Goal: Task Accomplishment & Management: Complete application form

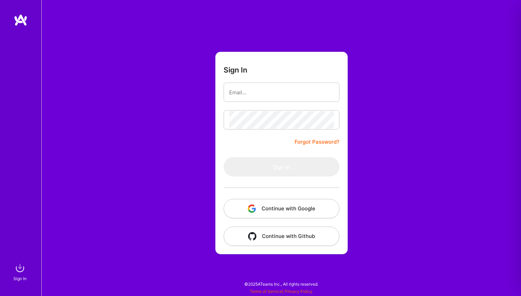
click at [162, 124] on div "Sign In Forgot Password? Sign In Continue with Google Continue with Github" at bounding box center [281, 148] width 480 height 296
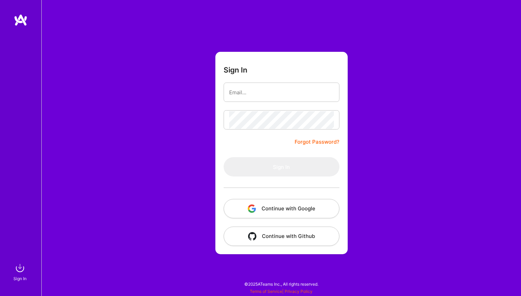
click at [234, 96] on input "email" at bounding box center [281, 92] width 105 height 18
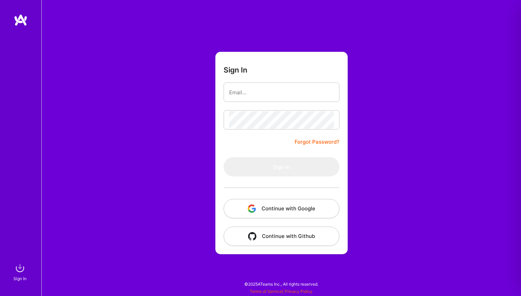
type input "[EMAIL_ADDRESS][DOMAIN_NAME]"
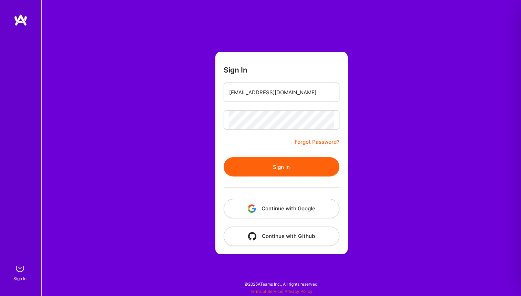
click at [255, 167] on button "Sign In" at bounding box center [282, 166] width 116 height 19
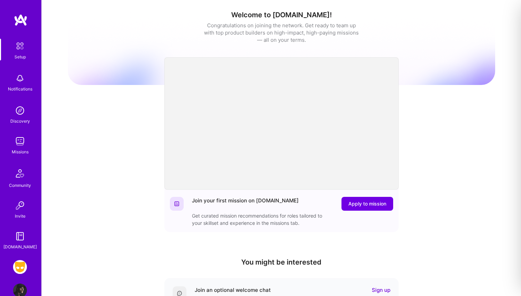
click at [22, 266] on img at bounding box center [20, 267] width 14 height 14
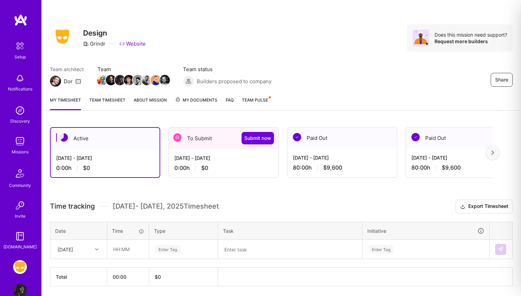
click at [246, 160] on div "[DATE] - [DATE]" at bounding box center [224, 157] width 99 height 7
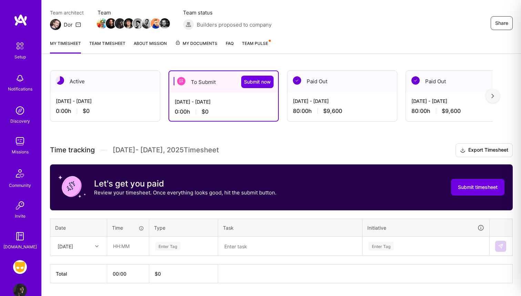
scroll to position [77, 0]
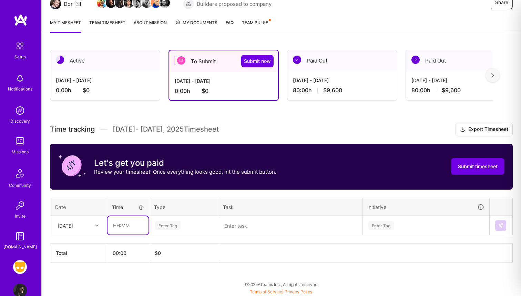
click at [126, 226] on input "text" at bounding box center [128, 225] width 41 height 18
type input "08:00"
click at [168, 223] on div "Enter Tag" at bounding box center [168, 225] width 26 height 11
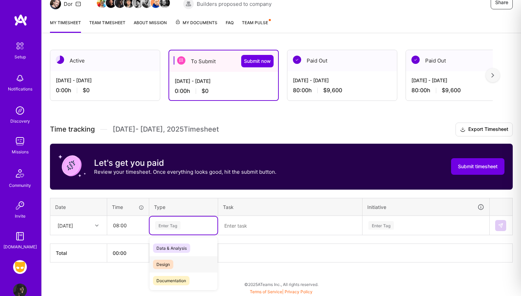
click at [167, 262] on span "Design" at bounding box center [163, 263] width 20 height 9
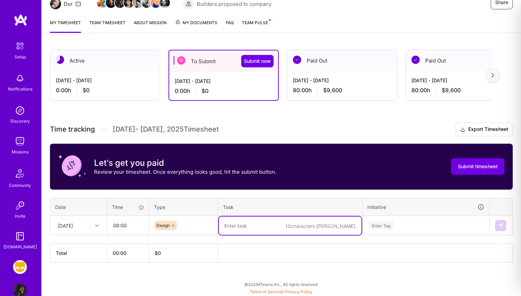
click at [248, 225] on textarea at bounding box center [290, 225] width 143 height 18
type textarea "Woodwork Ads"
click at [398, 226] on div "Enter Tag" at bounding box center [426, 225] width 126 height 18
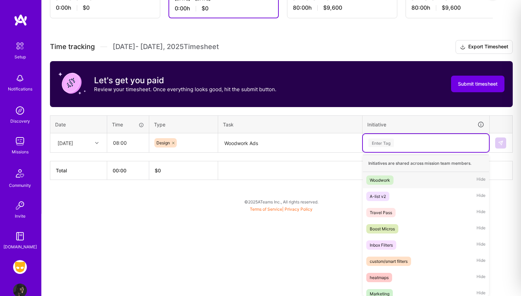
click at [391, 183] on span "Woodwork" at bounding box center [380, 179] width 27 height 9
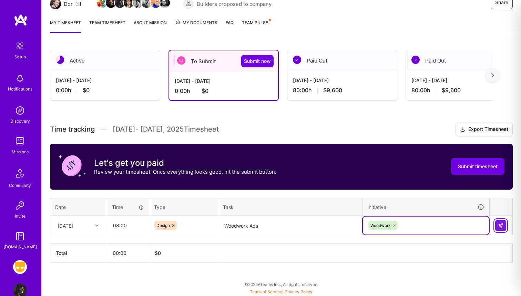
click at [501, 227] on img at bounding box center [501, 225] width 6 height 6
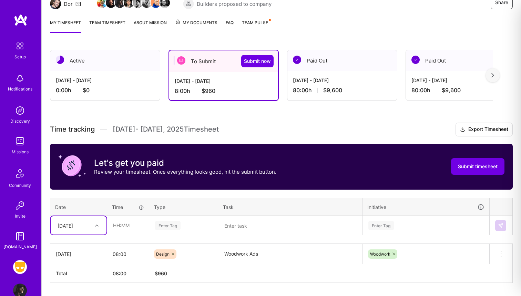
click at [83, 223] on div "Select is focused ,type to refine list, press Down to open the menu, [DATE]" at bounding box center [79, 225] width 56 height 18
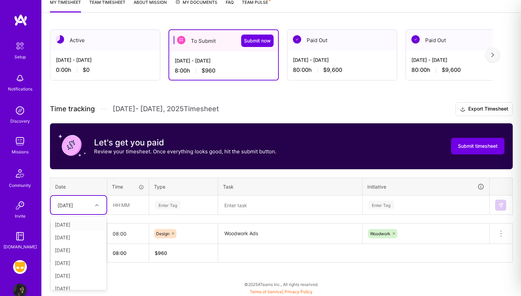
click at [81, 225] on div "[DATE]" at bounding box center [79, 224] width 56 height 13
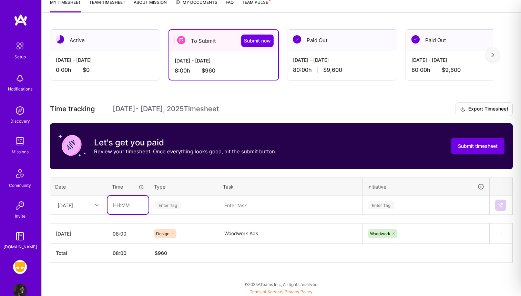
click at [120, 206] on input "text" at bounding box center [128, 205] width 41 height 18
type input "08:00"
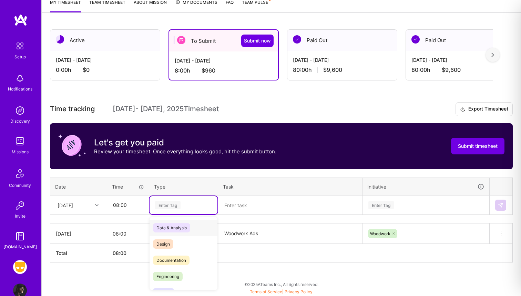
click at [173, 202] on div "Enter Tag" at bounding box center [168, 204] width 26 height 11
click at [173, 242] on span "Design" at bounding box center [163, 243] width 20 height 9
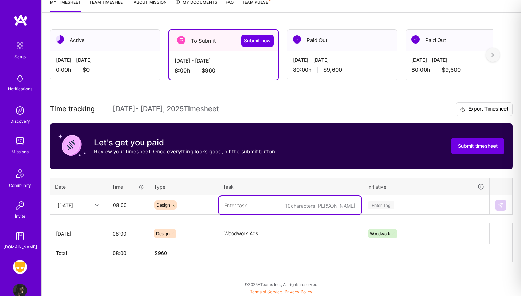
click at [249, 205] on textarea at bounding box center [290, 205] width 143 height 18
paste textarea "Woodwork Ads"
type textarea "Woodwork Ads"
click at [382, 207] on div "Enter Tag" at bounding box center [426, 205] width 126 height 18
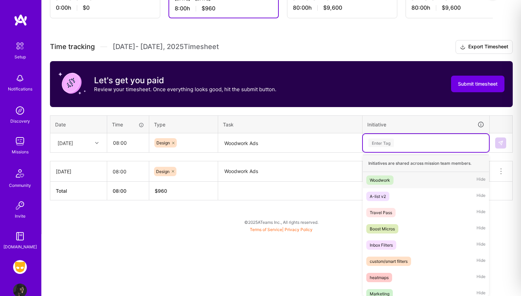
click at [388, 177] on div "Woodwork" at bounding box center [380, 179] width 20 height 7
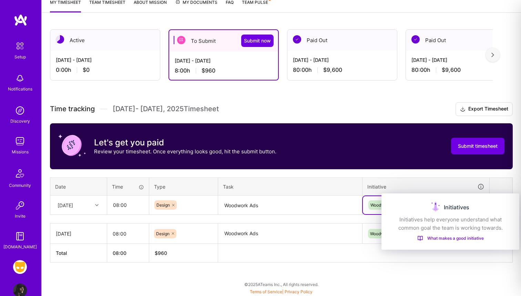
click at [500, 203] on div "Initiatives" at bounding box center [450, 206] width 121 height 11
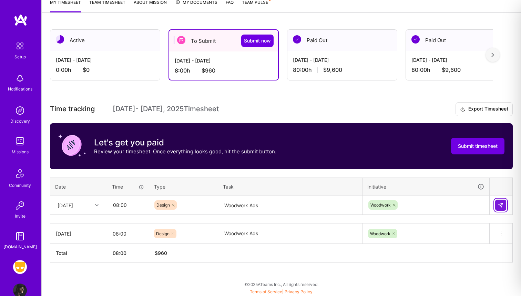
click at [500, 207] on button at bounding box center [501, 204] width 11 height 11
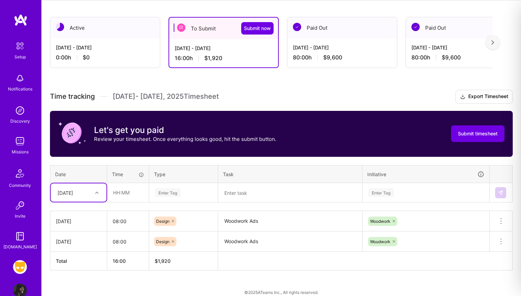
scroll to position [118, 0]
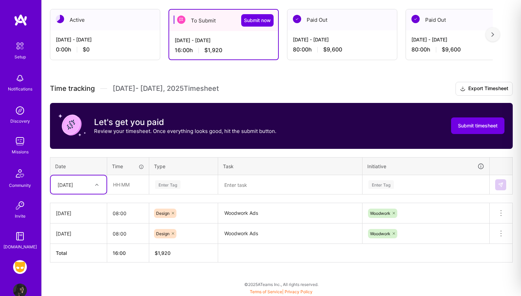
click at [92, 193] on div "option [DATE], selected. Select is focused ,type to refine list, press Down to …" at bounding box center [79, 184] width 56 height 18
click at [74, 216] on div "[DATE]" at bounding box center [79, 216] width 56 height 13
click at [124, 183] on input "text" at bounding box center [128, 184] width 41 height 18
type input "08:00"
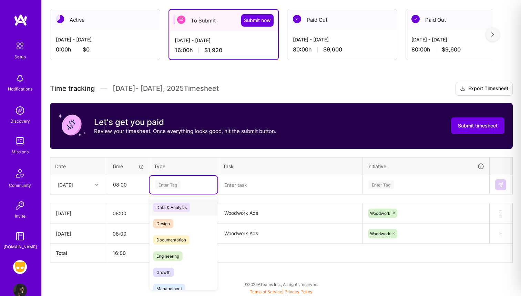
click at [170, 186] on div "Enter Tag" at bounding box center [168, 184] width 26 height 11
click at [168, 221] on span "Design" at bounding box center [163, 223] width 20 height 9
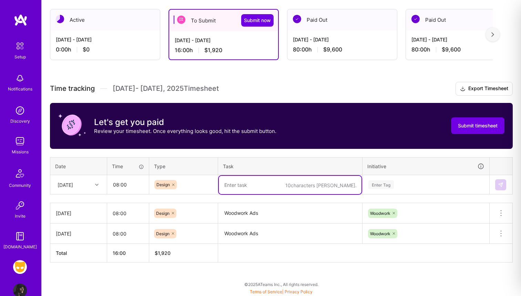
click at [239, 189] on textarea at bounding box center [290, 185] width 143 height 18
paste textarea "Woodwork Ads"
type textarea "Woodwork Ads"
click at [382, 181] on div "Enter Tag" at bounding box center [426, 185] width 126 height 18
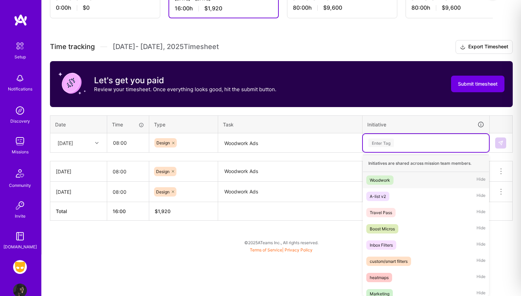
click at [389, 180] on div "Woodwork" at bounding box center [380, 179] width 20 height 7
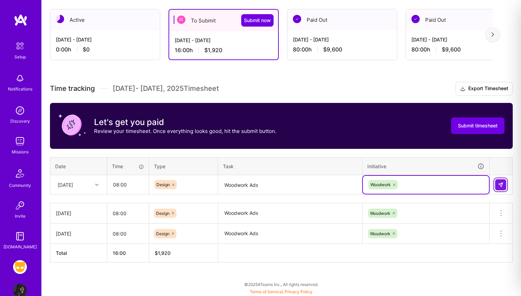
click at [501, 183] on img at bounding box center [501, 185] width 6 height 6
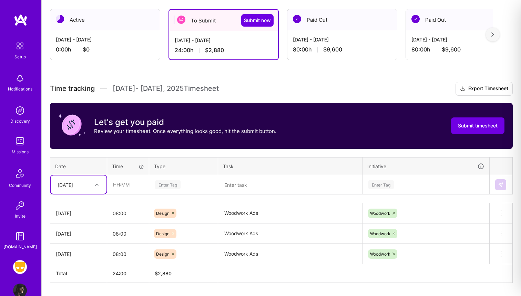
click at [88, 184] on div "[DATE]" at bounding box center [79, 184] width 56 height 18
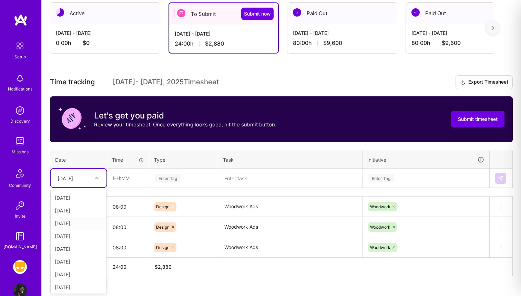
click at [73, 225] on div "[DATE]" at bounding box center [79, 223] width 56 height 13
click at [130, 172] on input "text" at bounding box center [128, 178] width 41 height 18
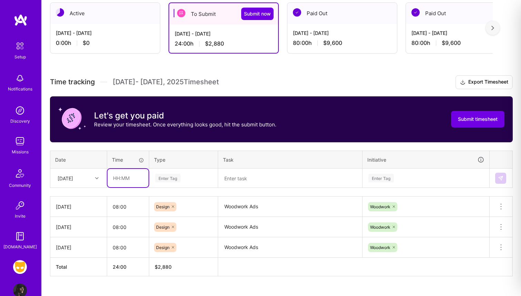
type input "08:00"
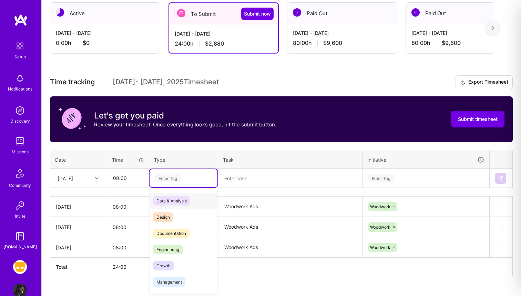
click at [177, 177] on div "Enter Tag" at bounding box center [168, 177] width 26 height 11
click at [168, 217] on span "Design" at bounding box center [163, 216] width 20 height 9
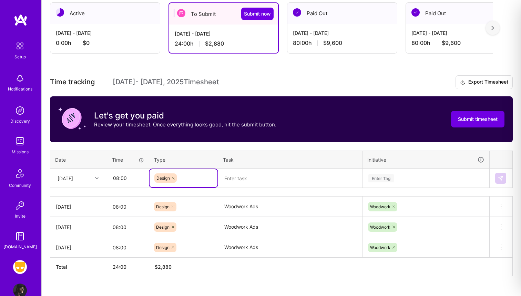
click at [237, 181] on textarea at bounding box center [290, 178] width 143 height 18
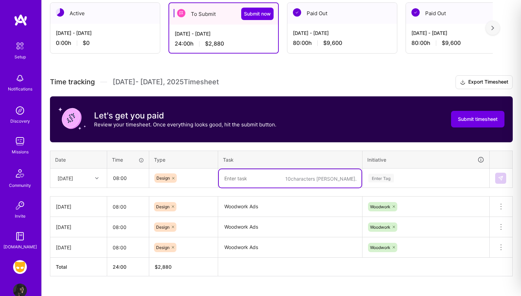
paste textarea "Woodwork Ads"
type textarea "Woodwork Ads"
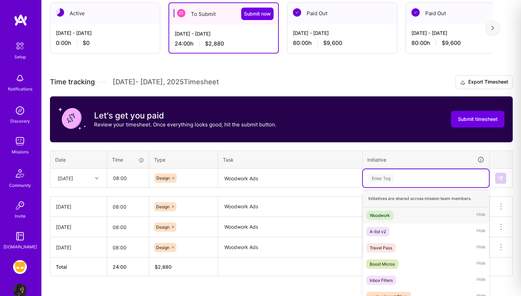
scroll to position [160, 0]
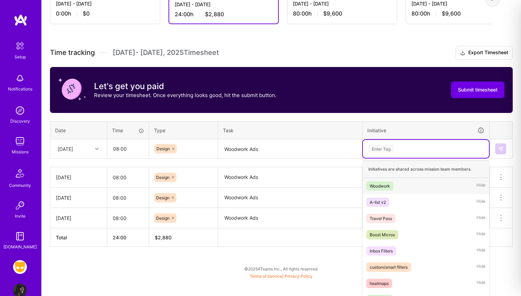
click at [383, 158] on div "option Woodwork, selected. option Woodwork focused, 1 of 31. 31 results availab…" at bounding box center [426, 149] width 126 height 18
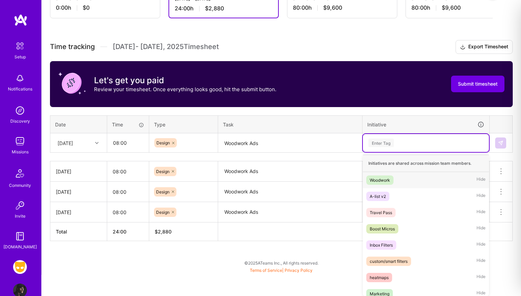
click at [388, 182] on div "Woodwork" at bounding box center [380, 179] width 20 height 7
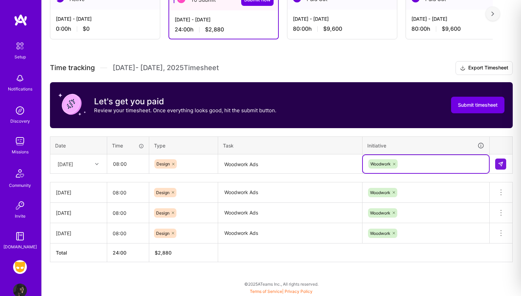
scroll to position [138, 0]
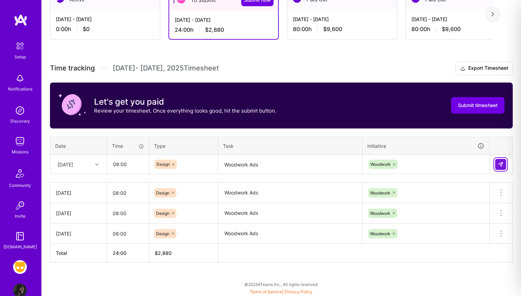
click at [501, 163] on img at bounding box center [501, 164] width 6 height 6
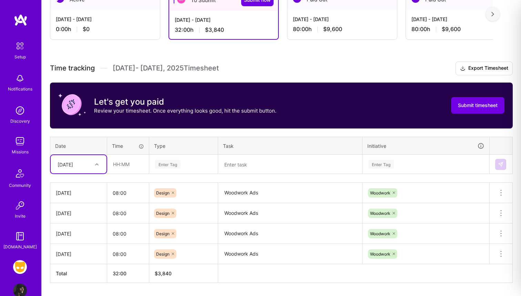
click at [73, 162] on div "[DATE]" at bounding box center [66, 163] width 16 height 7
click at [78, 245] on div "[DATE]" at bounding box center [79, 247] width 56 height 13
click at [118, 165] on input "text" at bounding box center [128, 164] width 41 height 18
type input "08:00"
click at [172, 162] on div "Enter Tag" at bounding box center [168, 164] width 26 height 11
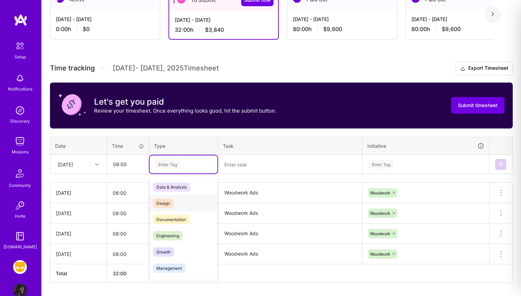
click at [173, 199] on div "Design" at bounding box center [184, 203] width 68 height 16
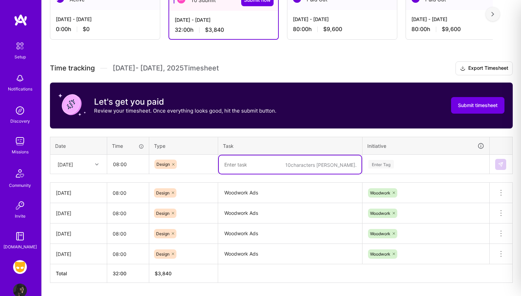
click at [235, 167] on textarea at bounding box center [290, 164] width 143 height 18
paste textarea "Woodwork Ads"
type textarea "Woodwork Ads"
click at [386, 168] on div "Enter Tag" at bounding box center [426, 164] width 126 height 18
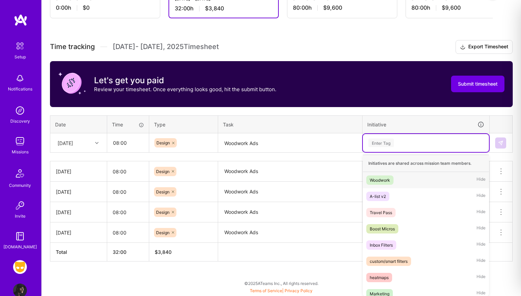
click at [381, 186] on div "Woodwork Hide" at bounding box center [426, 180] width 126 height 16
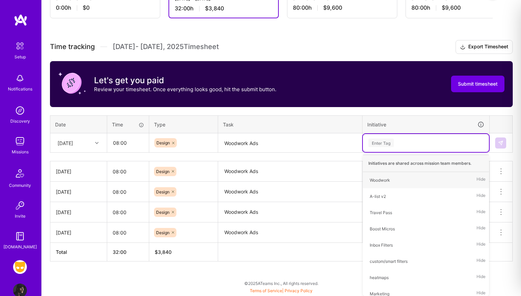
scroll to position [159, 0]
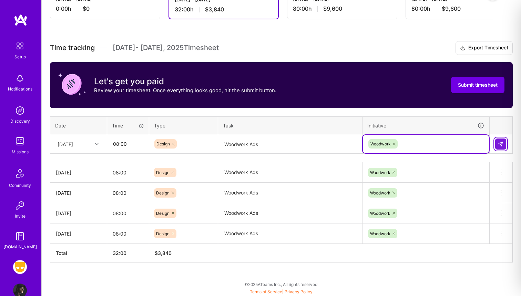
click at [498, 145] on button at bounding box center [501, 143] width 11 height 11
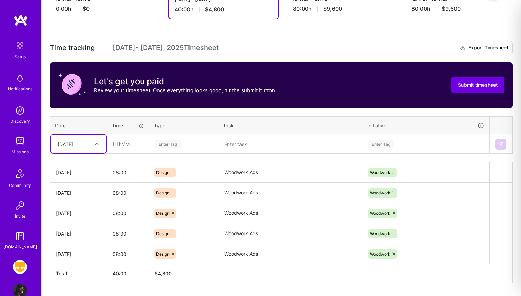
click at [73, 143] on div "[DATE]" at bounding box center [66, 143] width 16 height 7
click at [71, 240] on div "[DATE]" at bounding box center [79, 239] width 56 height 13
click at [126, 143] on input "text" at bounding box center [128, 143] width 41 height 18
type input "08:00"
click at [175, 142] on div "Enter Tag" at bounding box center [168, 143] width 26 height 11
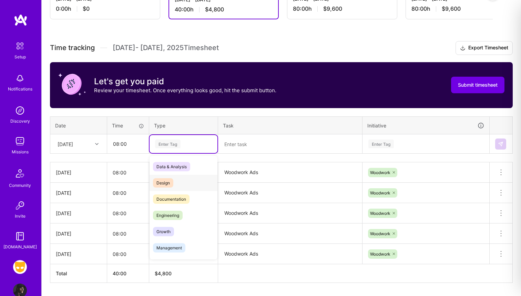
click at [176, 181] on div "Design" at bounding box center [184, 183] width 68 height 16
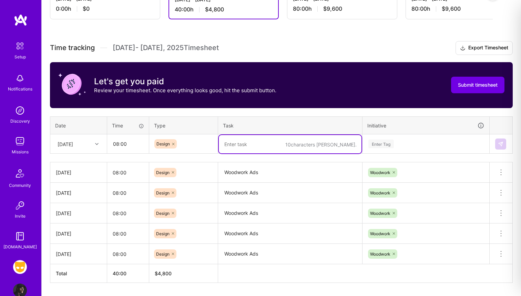
click at [241, 146] on textarea at bounding box center [290, 144] width 143 height 18
paste textarea "Woodwork Ads"
type textarea "Woodwork Ads"
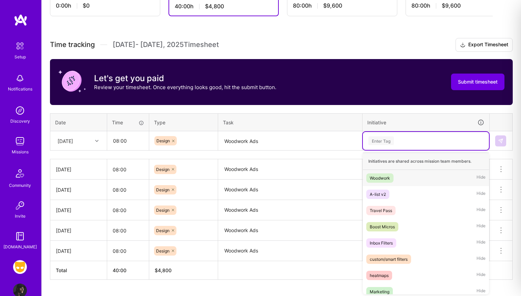
click at [381, 147] on div "Enter Tag" at bounding box center [426, 141] width 126 height 18
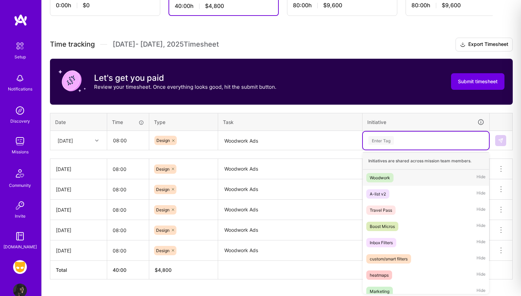
scroll to position [162, 0]
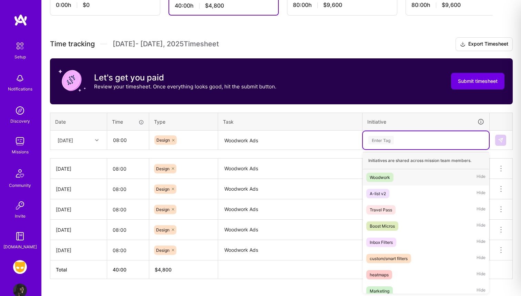
click at [388, 177] on div "Woodwork" at bounding box center [380, 176] width 20 height 7
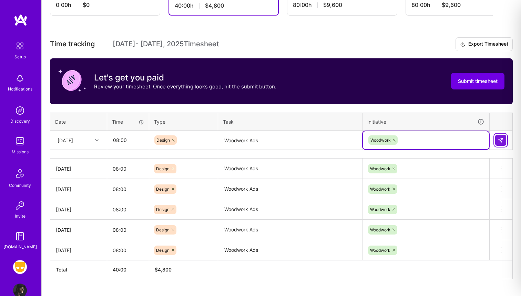
click at [500, 138] on img at bounding box center [501, 140] width 6 height 6
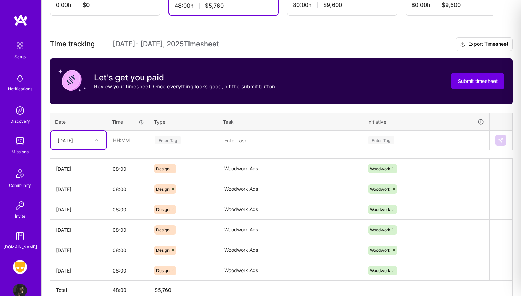
click at [73, 138] on div "[DATE]" at bounding box center [66, 139] width 16 height 7
click at [74, 249] on div "[DATE]" at bounding box center [79, 248] width 56 height 13
click at [120, 142] on input "text" at bounding box center [128, 140] width 41 height 18
type input "08:00"
click at [178, 134] on div "Enter Tag" at bounding box center [184, 140] width 68 height 18
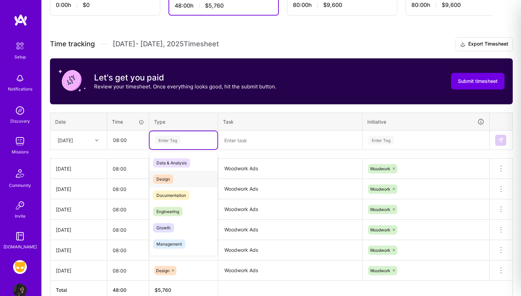
click at [168, 179] on span "Design" at bounding box center [163, 178] width 20 height 9
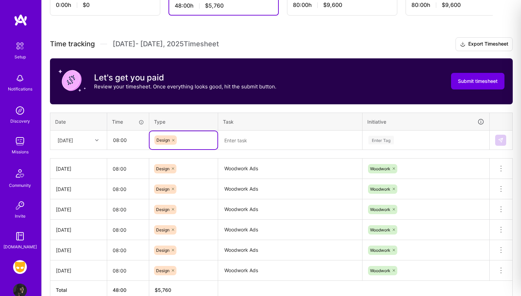
click at [239, 140] on textarea at bounding box center [290, 140] width 143 height 18
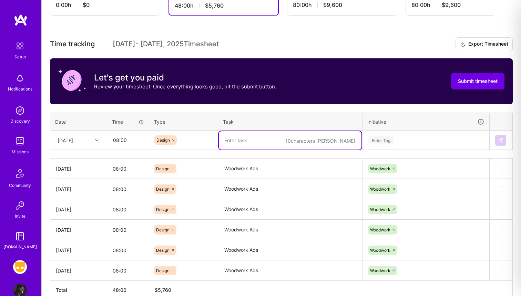
paste textarea "Woodwork Ads"
type textarea "Woodwork Ads"
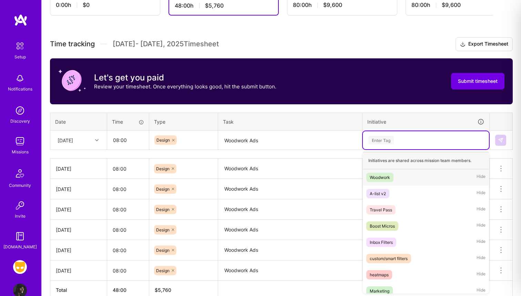
click at [387, 141] on div "Enter Tag" at bounding box center [382, 139] width 26 height 11
click at [386, 174] on div "Woodwork" at bounding box center [380, 176] width 20 height 7
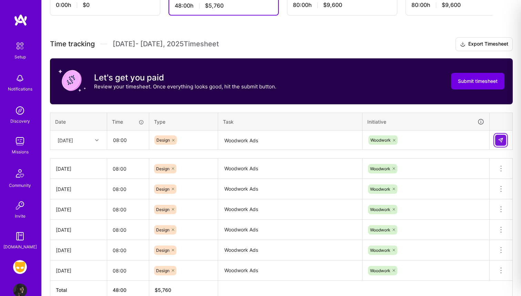
click at [498, 137] on img at bounding box center [501, 140] width 6 height 6
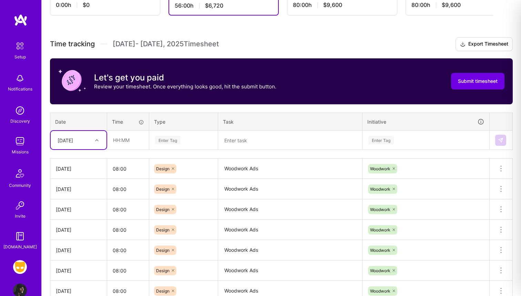
click at [73, 139] on div "[DATE]" at bounding box center [66, 139] width 16 height 7
click at [77, 208] on div "[DATE]" at bounding box center [79, 208] width 56 height 13
click at [128, 139] on input "text" at bounding box center [128, 140] width 41 height 18
type input "08:00"
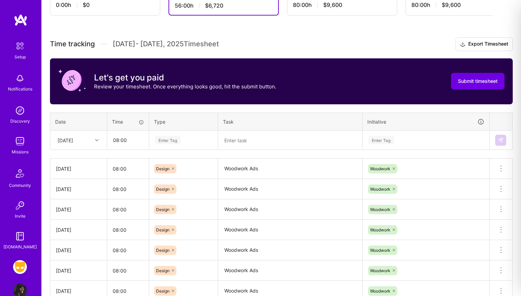
click at [172, 137] on div "Enter Tag" at bounding box center [168, 139] width 26 height 11
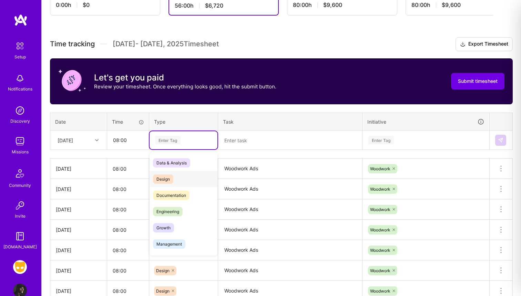
click at [175, 173] on div "Design" at bounding box center [184, 179] width 68 height 16
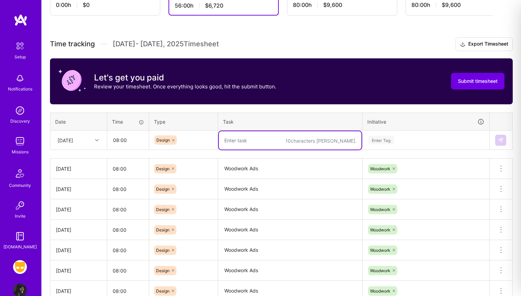
click at [238, 142] on textarea at bounding box center [290, 140] width 143 height 18
paste textarea "Woodwork Ads"
type textarea "Woodwork Ads"
click at [381, 138] on div "Enter Tag" at bounding box center [382, 139] width 26 height 11
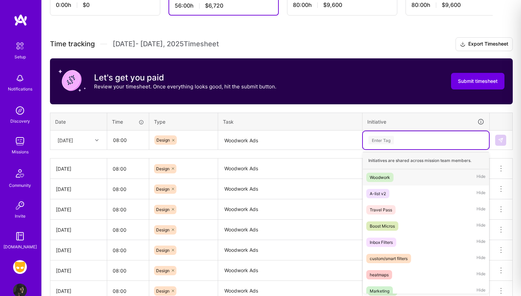
click at [383, 178] on div "Woodwork" at bounding box center [380, 176] width 20 height 7
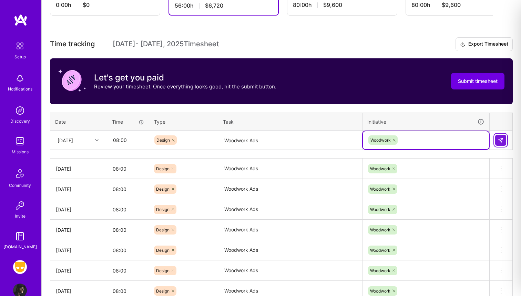
click at [500, 141] on img at bounding box center [501, 140] width 6 height 6
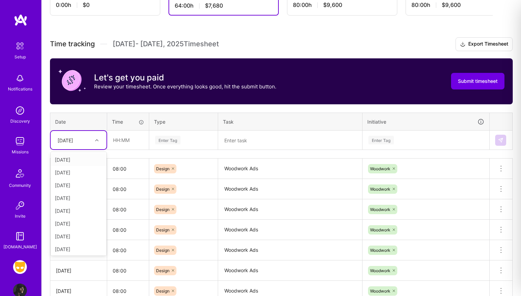
click at [88, 142] on div "[DATE]" at bounding box center [73, 139] width 38 height 11
click at [74, 213] on div "[DATE]" at bounding box center [79, 212] width 56 height 13
click at [119, 139] on input "text" at bounding box center [128, 140] width 41 height 18
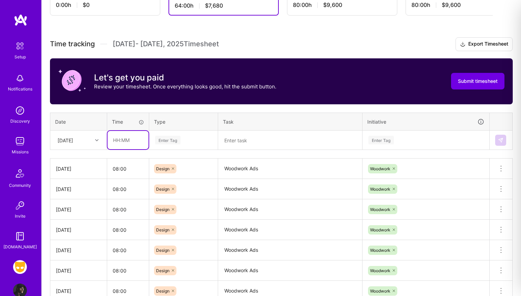
type input "08:00"
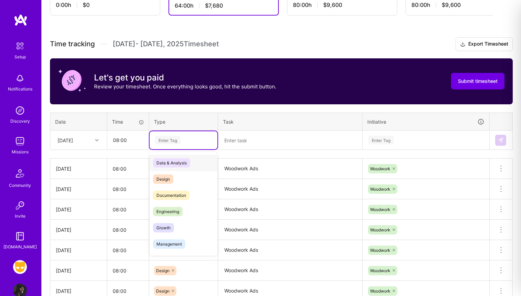
click at [167, 140] on div "Enter Tag" at bounding box center [168, 139] width 26 height 11
click at [168, 177] on span "Design" at bounding box center [163, 178] width 20 height 9
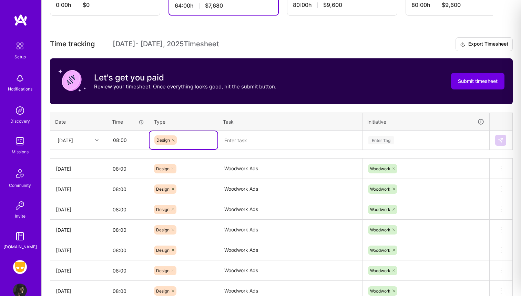
click at [250, 139] on textarea at bounding box center [290, 140] width 143 height 18
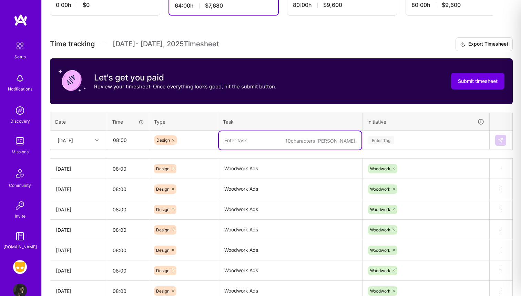
paste textarea "Woodwork Ads"
type textarea "Woodwork Ads"
click at [381, 141] on div "Enter Tag" at bounding box center [382, 139] width 26 height 11
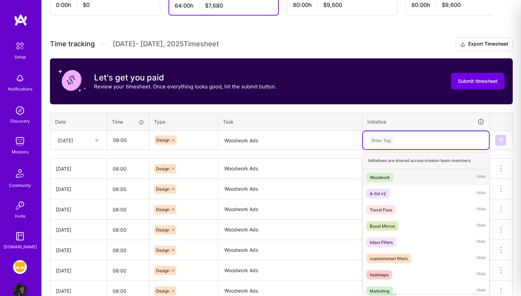
click at [389, 177] on div "Woodwork" at bounding box center [380, 176] width 20 height 7
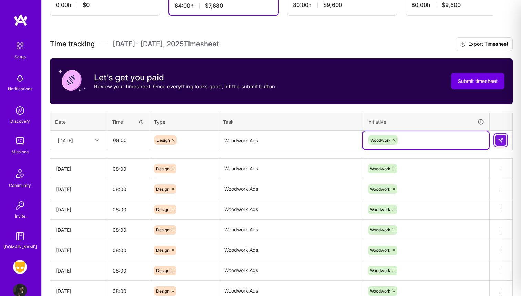
click at [501, 140] on img at bounding box center [501, 140] width 6 height 6
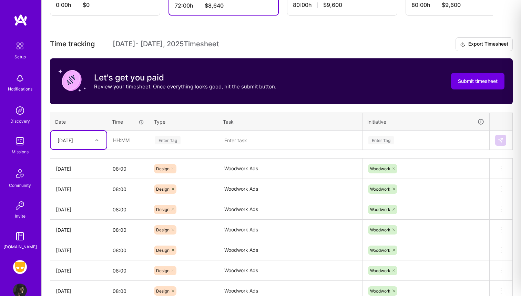
click at [82, 138] on div "[DATE]" at bounding box center [73, 139] width 38 height 11
click at [74, 235] on div "[DATE]" at bounding box center [79, 237] width 56 height 13
click at [119, 139] on input "text" at bounding box center [128, 140] width 41 height 18
type input "08:00"
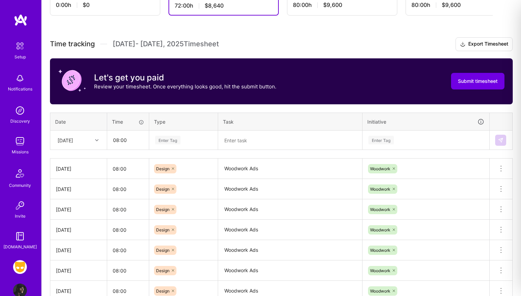
click at [172, 140] on div "Enter Tag" at bounding box center [168, 139] width 26 height 11
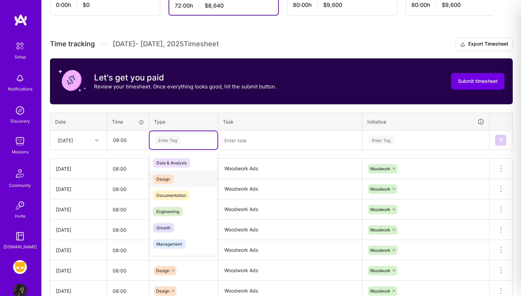
click at [167, 178] on span "Design" at bounding box center [163, 178] width 20 height 9
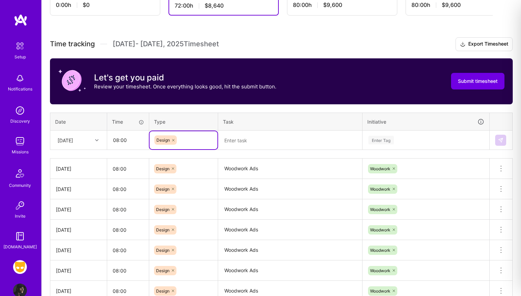
click at [240, 142] on textarea at bounding box center [290, 140] width 143 height 18
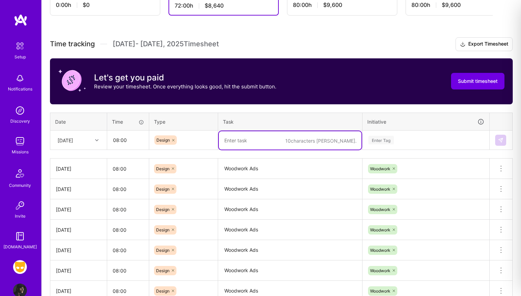
paste textarea "Woodwork Ads"
type textarea "Woodwork Ads"
click at [385, 140] on div "Enter Tag" at bounding box center [382, 139] width 26 height 11
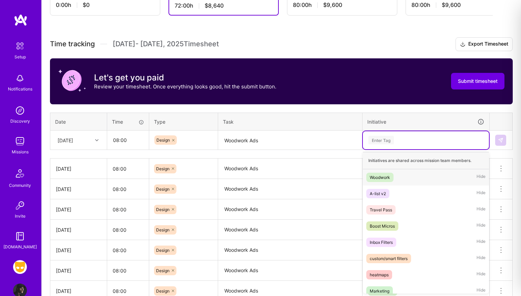
click at [382, 184] on div "Woodwork Hide" at bounding box center [426, 177] width 126 height 16
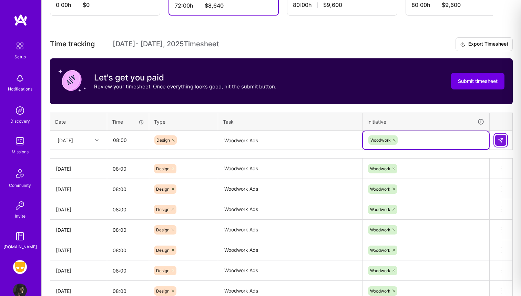
click at [501, 138] on img at bounding box center [501, 140] width 6 height 6
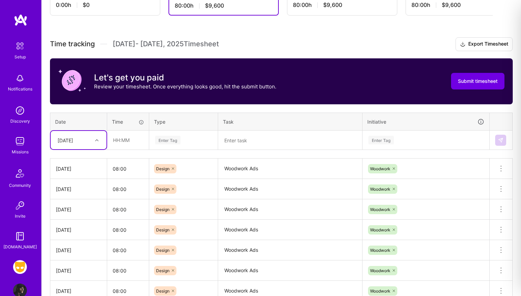
click at [73, 138] on div "[DATE]" at bounding box center [66, 139] width 16 height 7
click at [75, 246] on div "[DATE]" at bounding box center [79, 247] width 56 height 13
click at [117, 138] on input "text" at bounding box center [128, 140] width 41 height 18
type input "08:00"
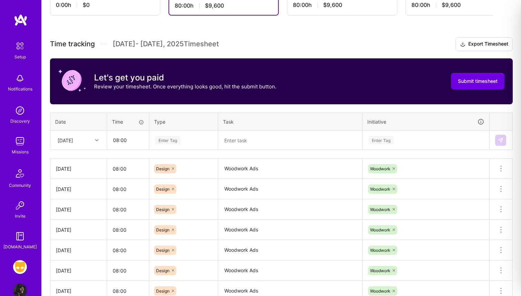
click at [175, 139] on div "Enter Tag" at bounding box center [168, 139] width 26 height 11
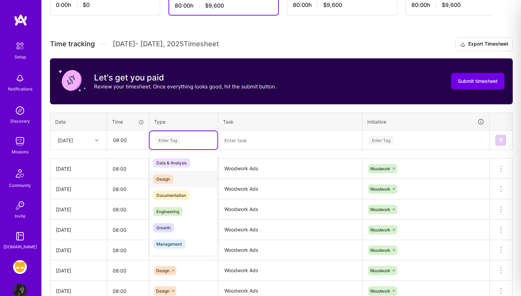
click at [169, 180] on span "Design" at bounding box center [163, 178] width 20 height 9
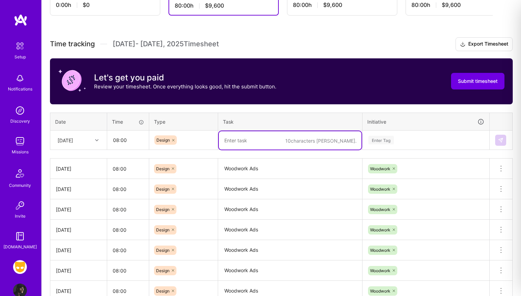
click at [240, 140] on textarea at bounding box center [290, 140] width 143 height 18
paste textarea "Woodwork Ads"
type textarea "Woodwork Ads"
click at [390, 136] on div "Enter Tag" at bounding box center [382, 139] width 26 height 11
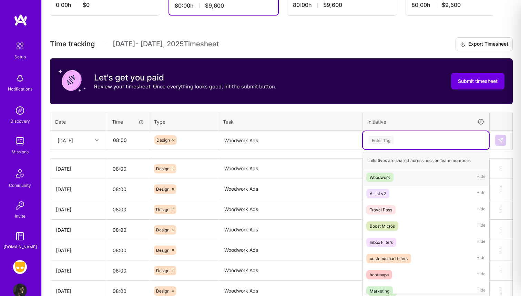
click at [385, 177] on div "Woodwork" at bounding box center [380, 176] width 20 height 7
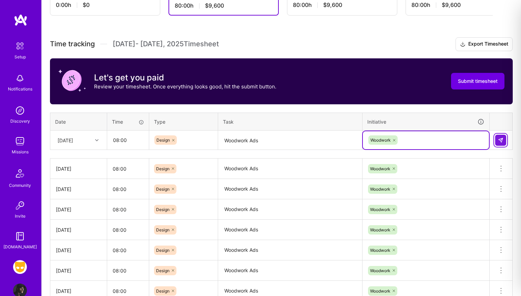
click at [498, 141] on button at bounding box center [501, 139] width 11 height 11
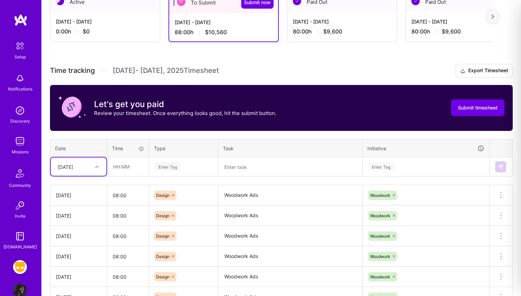
scroll to position [136, 0]
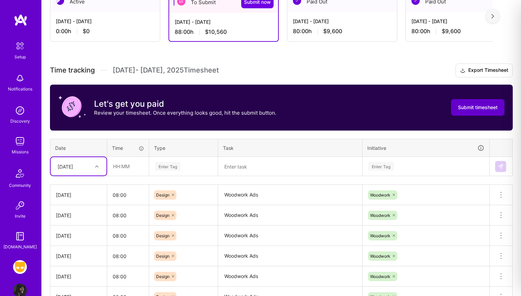
click at [467, 107] on span "Submit timesheet" at bounding box center [478, 107] width 40 height 7
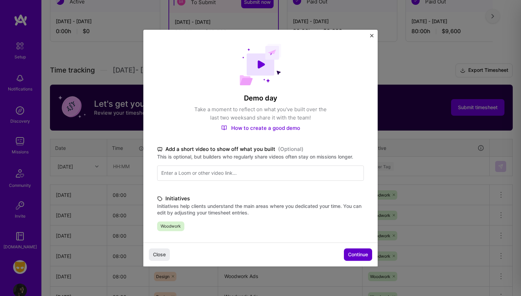
click at [349, 250] on button "Continue" at bounding box center [358, 254] width 28 height 12
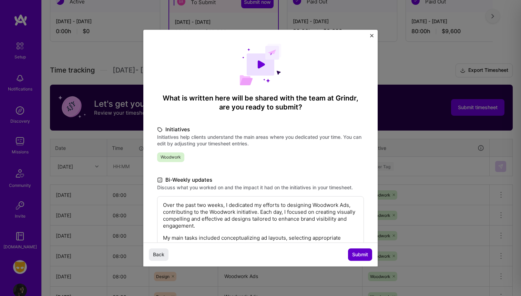
click at [355, 252] on span "Submit" at bounding box center [360, 254] width 16 height 7
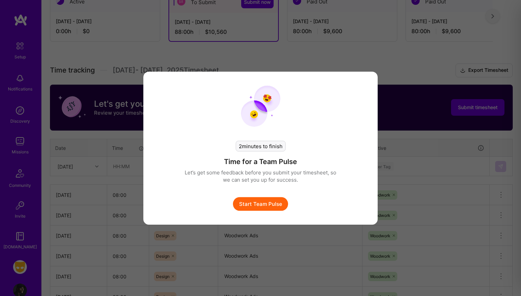
click at [274, 206] on button "Start Team Pulse" at bounding box center [260, 204] width 55 height 14
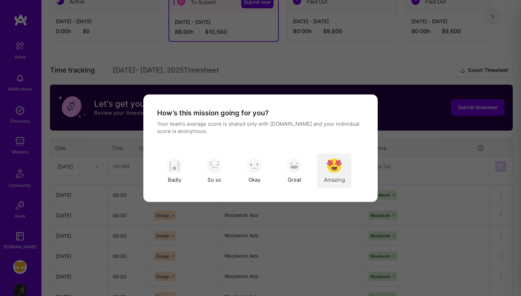
click at [336, 169] on img "modal" at bounding box center [334, 165] width 15 height 15
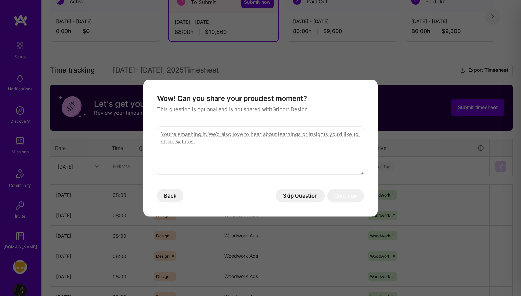
click at [310, 193] on button "Skip Question" at bounding box center [300, 195] width 49 height 14
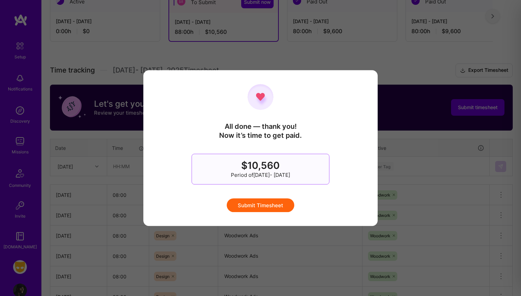
click at [277, 203] on button "Submit Timesheet" at bounding box center [261, 205] width 68 height 14
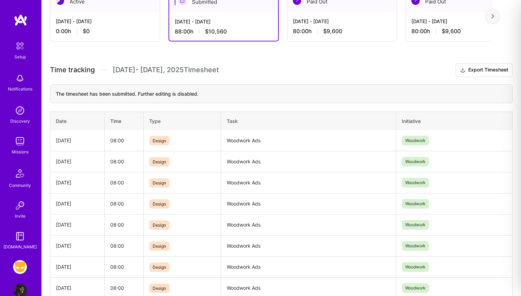
scroll to position [136, 0]
